Goal: Check status: Check status

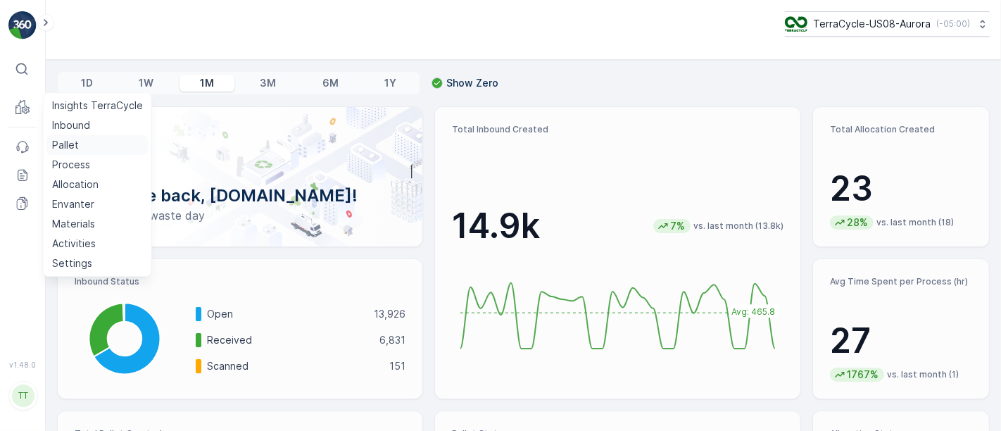
click at [77, 146] on p "Pallet" at bounding box center [65, 145] width 27 height 14
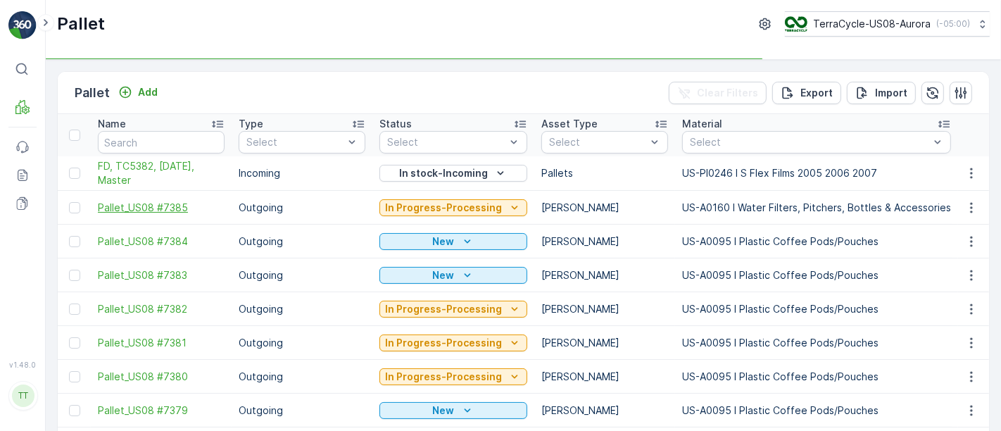
click at [160, 206] on span "Pallet_US08 #7385" at bounding box center [161, 208] width 127 height 14
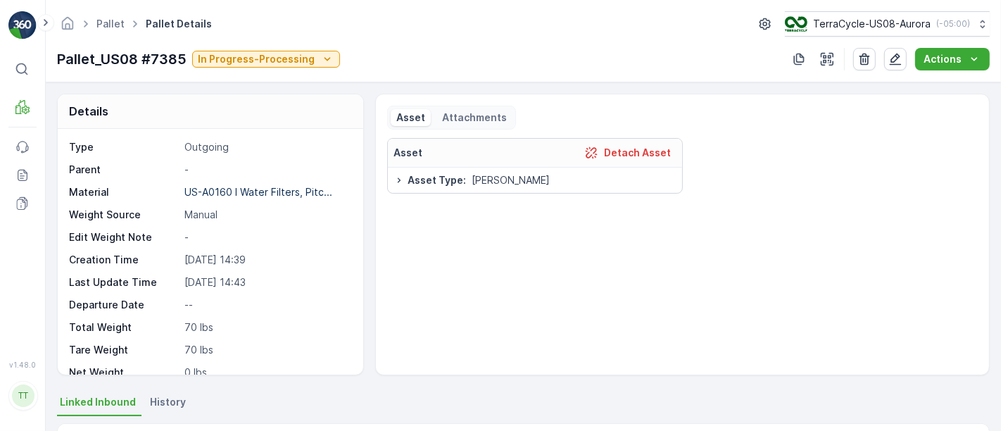
click at [465, 111] on p "Attachments" at bounding box center [474, 118] width 65 height 14
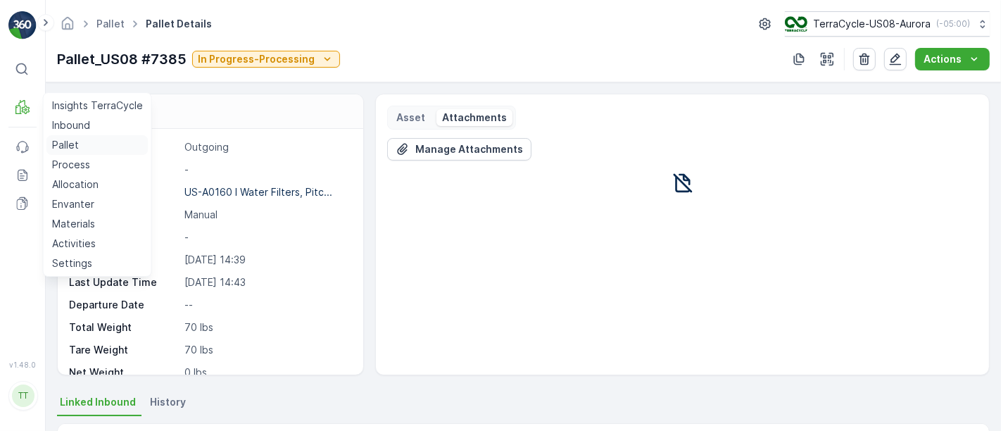
click at [67, 149] on p "Pallet" at bounding box center [65, 145] width 27 height 14
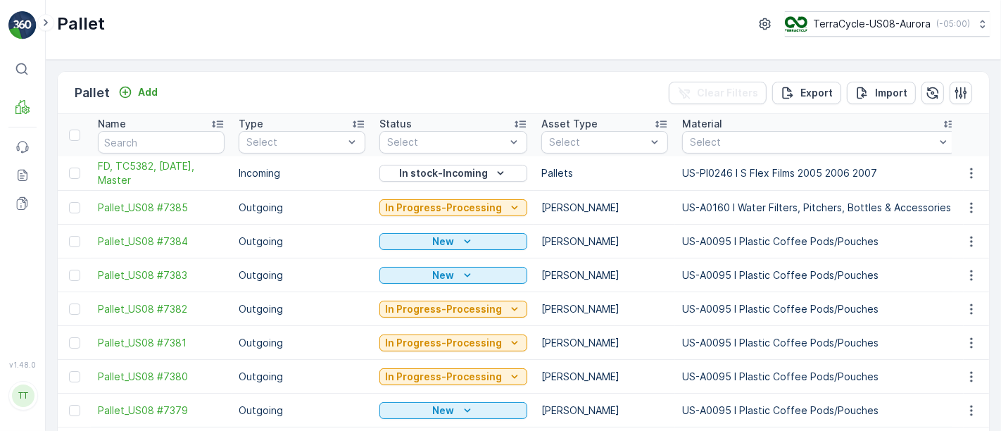
click at [332, 389] on td "Outgoing" at bounding box center [302, 377] width 141 height 34
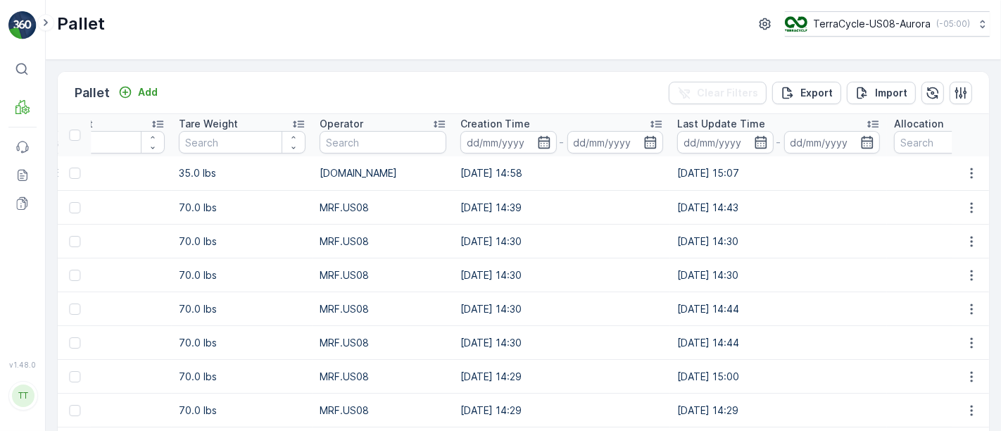
scroll to position [0, 12033]
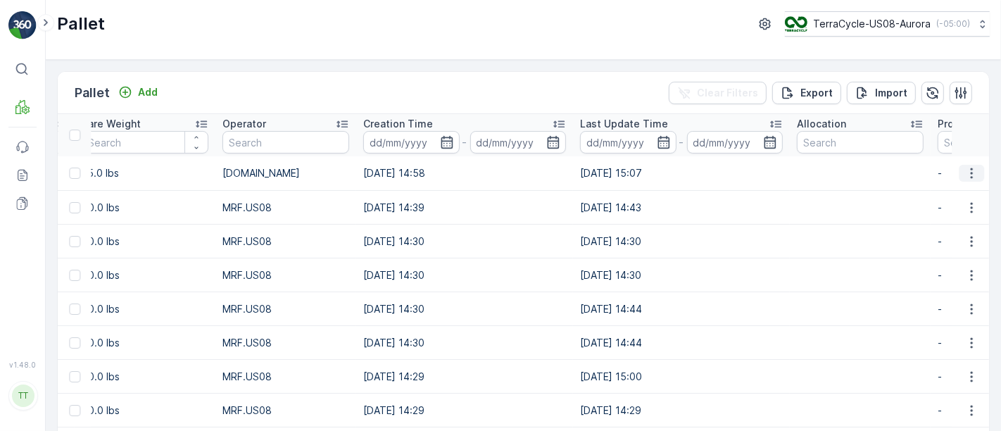
click at [969, 177] on icon "button" at bounding box center [971, 173] width 14 height 14
